Goal: Information Seeking & Learning: Understand process/instructions

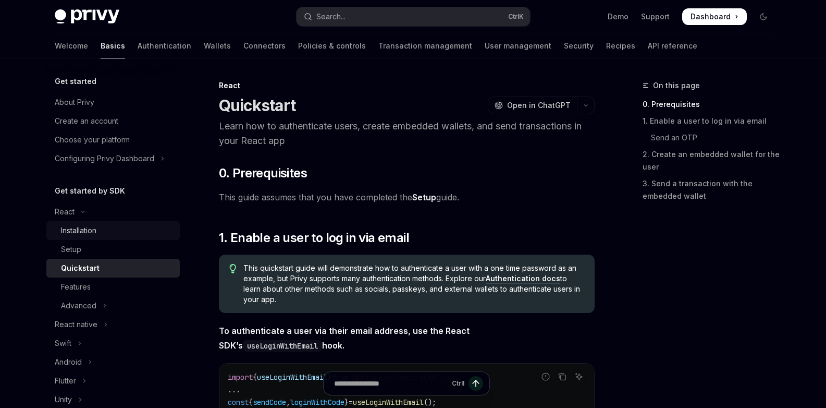
click at [102, 235] on div "Installation" at bounding box center [117, 230] width 113 height 13
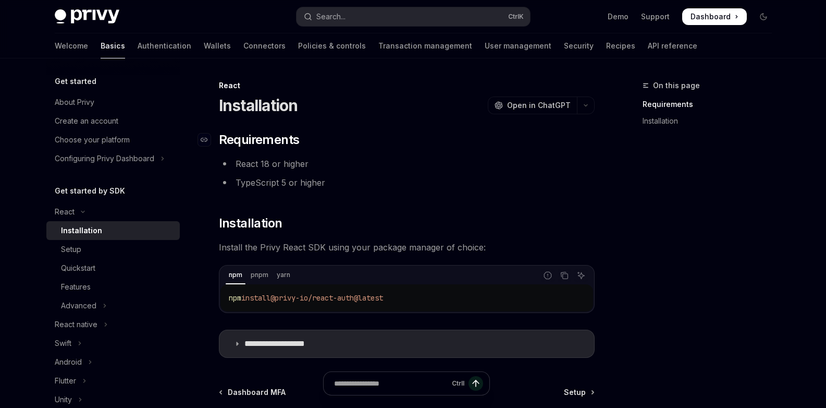
click at [456, 136] on h2 "​ Requirements" at bounding box center [407, 139] width 376 height 17
click at [565, 274] on icon "Copy the contents from the code block" at bounding box center [565, 275] width 8 height 8
click at [509, 224] on h2 "​ Installation" at bounding box center [407, 223] width 376 height 17
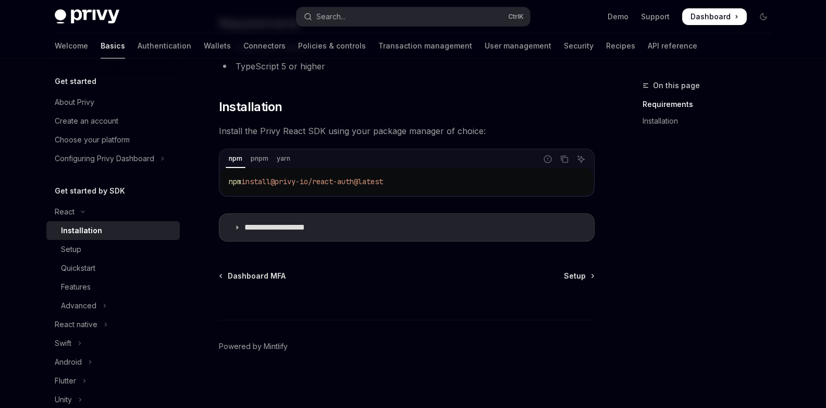
scroll to position [118, 0]
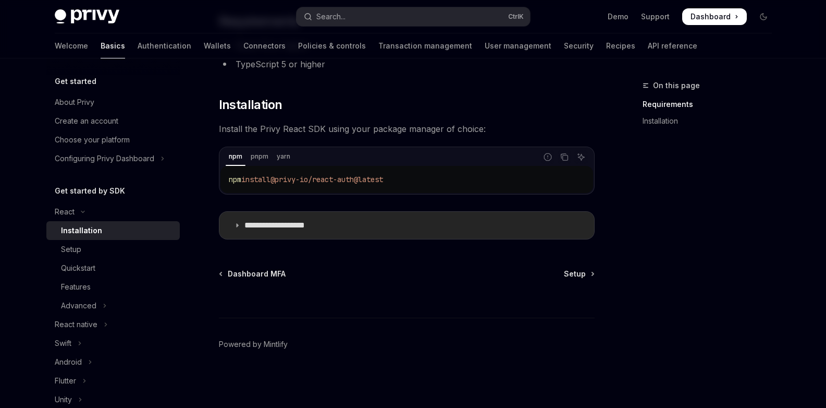
click at [243, 221] on summary "**********" at bounding box center [407, 225] width 375 height 27
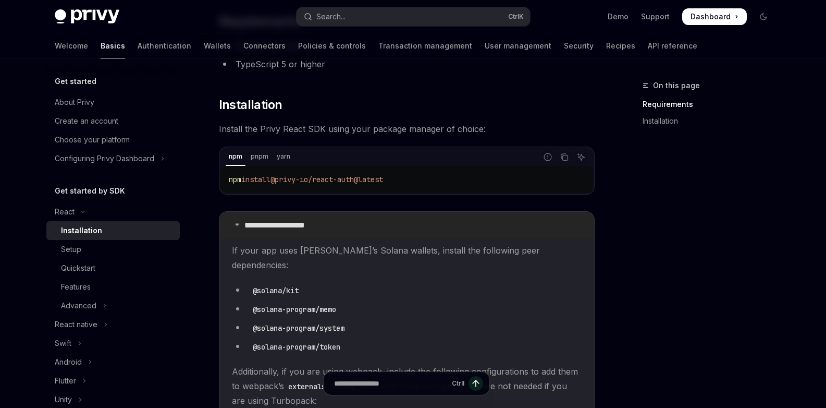
click at [243, 221] on summary "**********" at bounding box center [407, 225] width 375 height 27
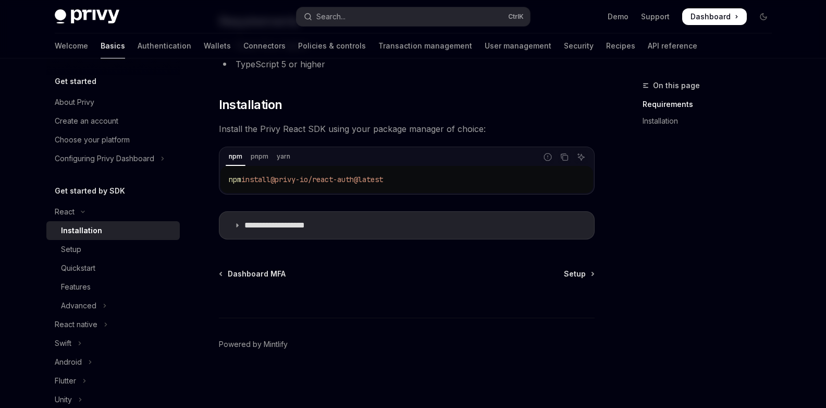
click at [376, 405] on footer "Powered by Mintlify" at bounding box center [407, 363] width 376 height 90
click at [691, 251] on div "On this page Requirements Installation" at bounding box center [701, 243] width 159 height 328
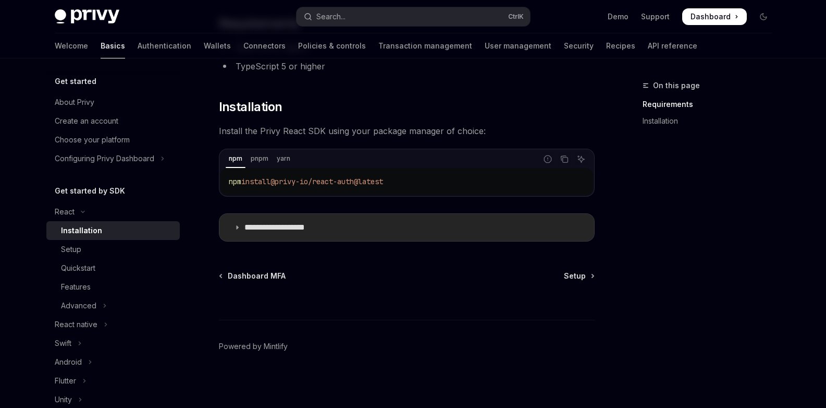
scroll to position [118, 0]
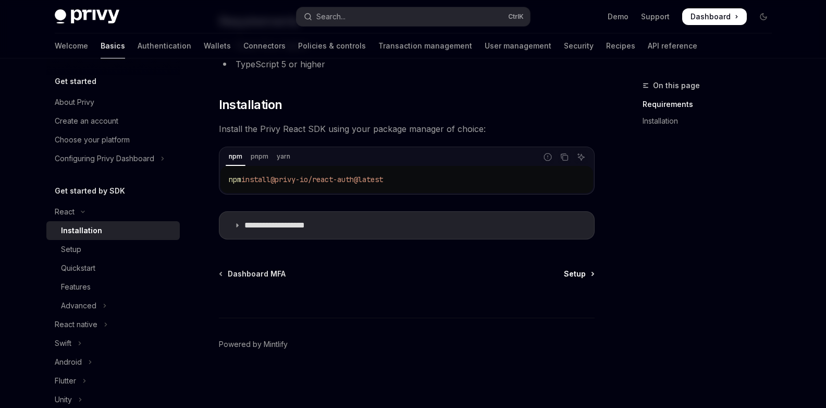
click at [574, 273] on span "Setup" at bounding box center [575, 274] width 22 height 10
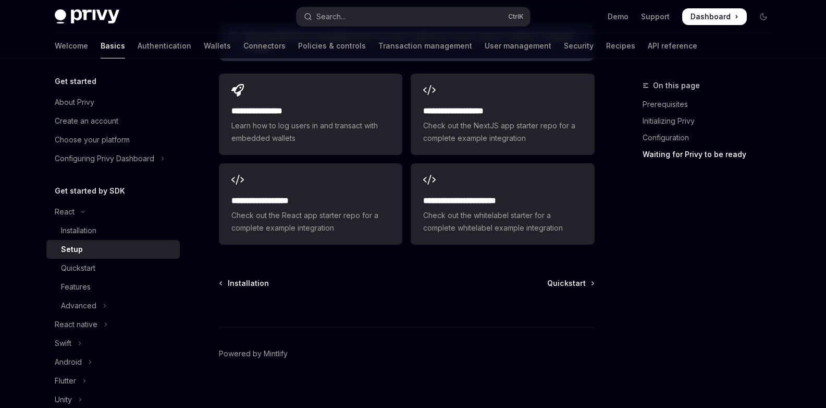
scroll to position [1396, 0]
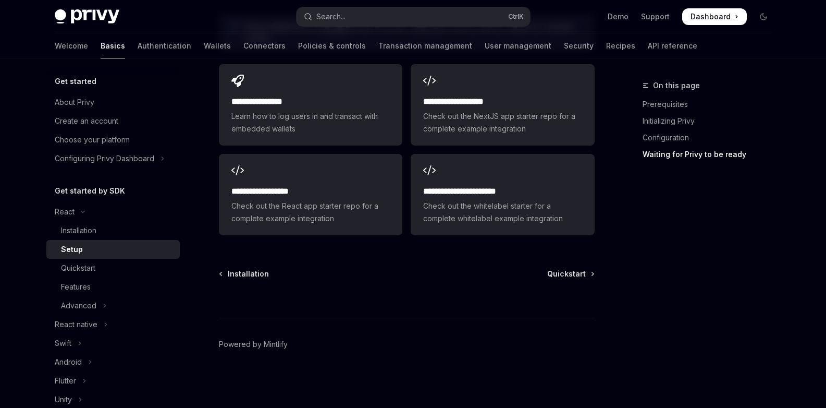
click at [247, 274] on span "Installation" at bounding box center [248, 274] width 41 height 10
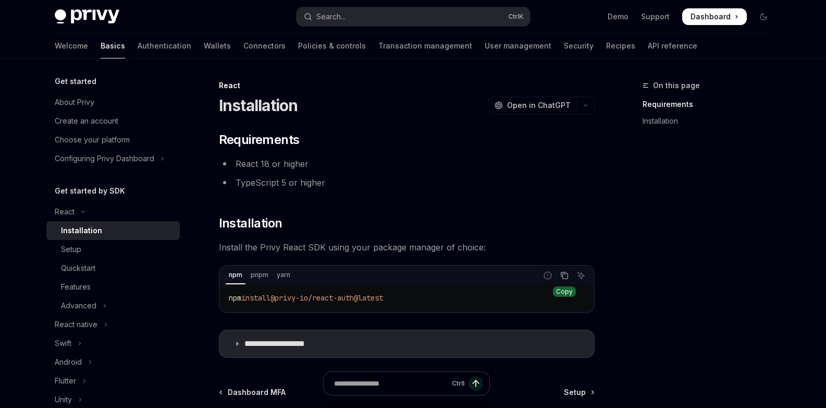
click at [563, 275] on icon "Copy the contents from the code block" at bounding box center [565, 276] width 5 height 5
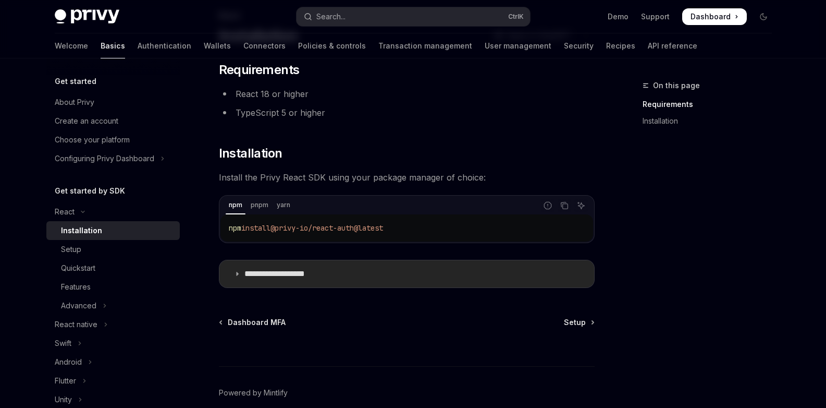
scroll to position [118, 0]
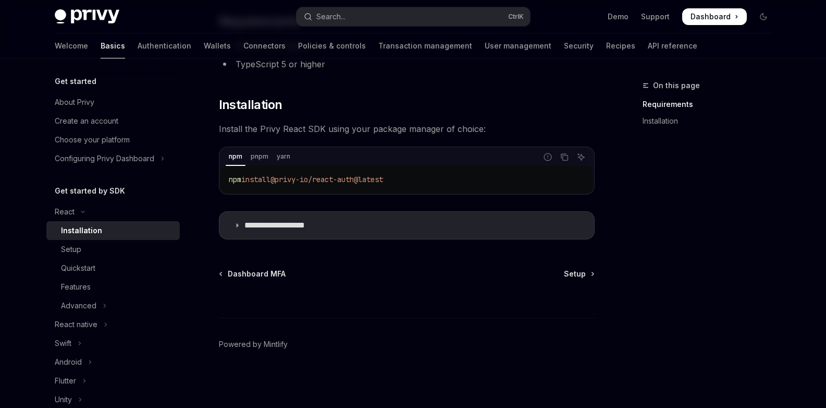
click at [577, 279] on div "Ctrl I" at bounding box center [407, 298] width 376 height 39
click at [580, 276] on span "Setup" at bounding box center [575, 274] width 22 height 10
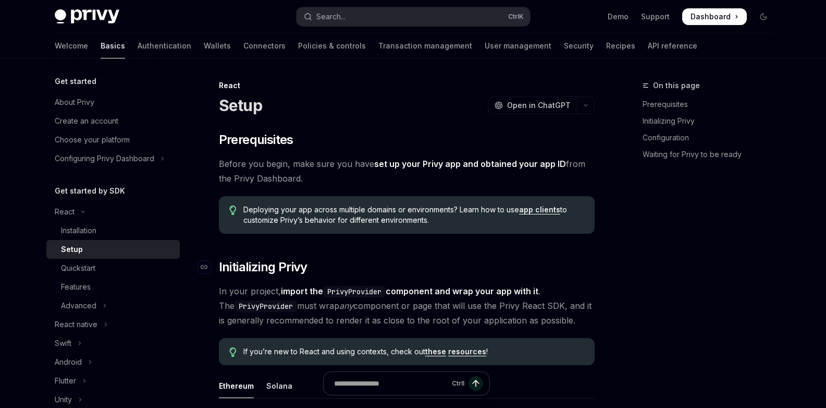
type textarea "*"
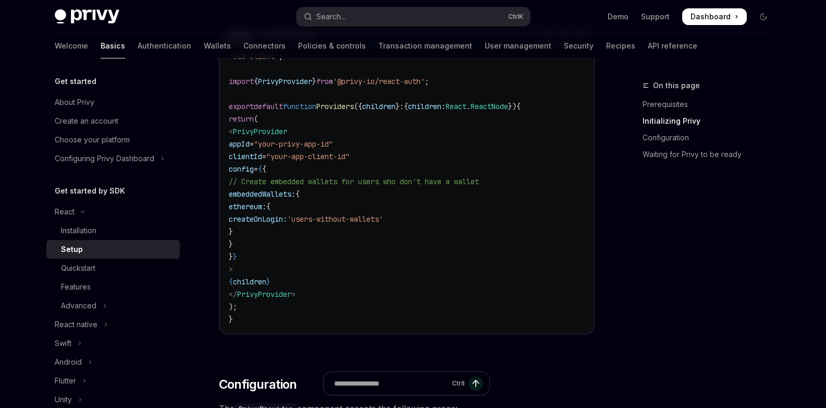
scroll to position [375, 0]
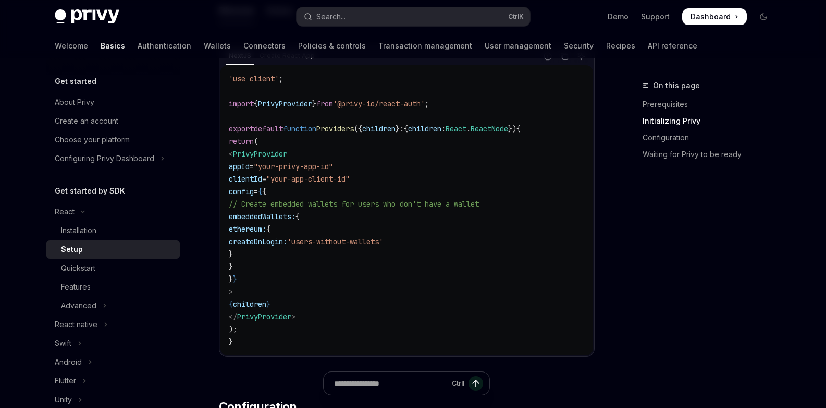
click at [678, 205] on div "On this page Prerequisites Initializing Privy Configuration Waiting for Privy t…" at bounding box center [701, 243] width 159 height 328
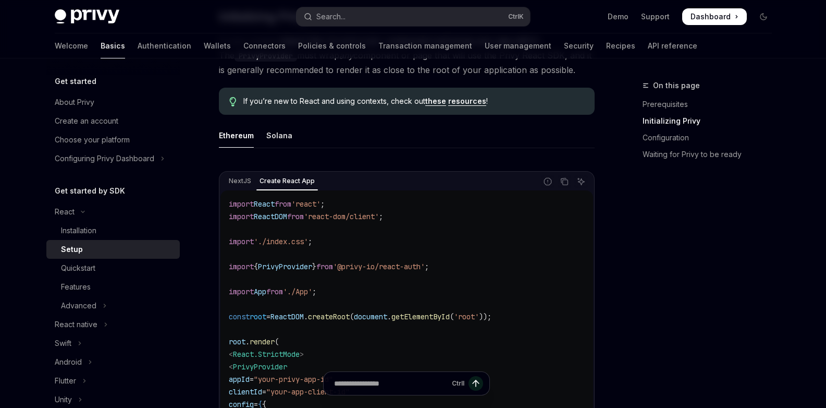
scroll to position [303, 0]
